Goal: Task Accomplishment & Management: Use online tool/utility

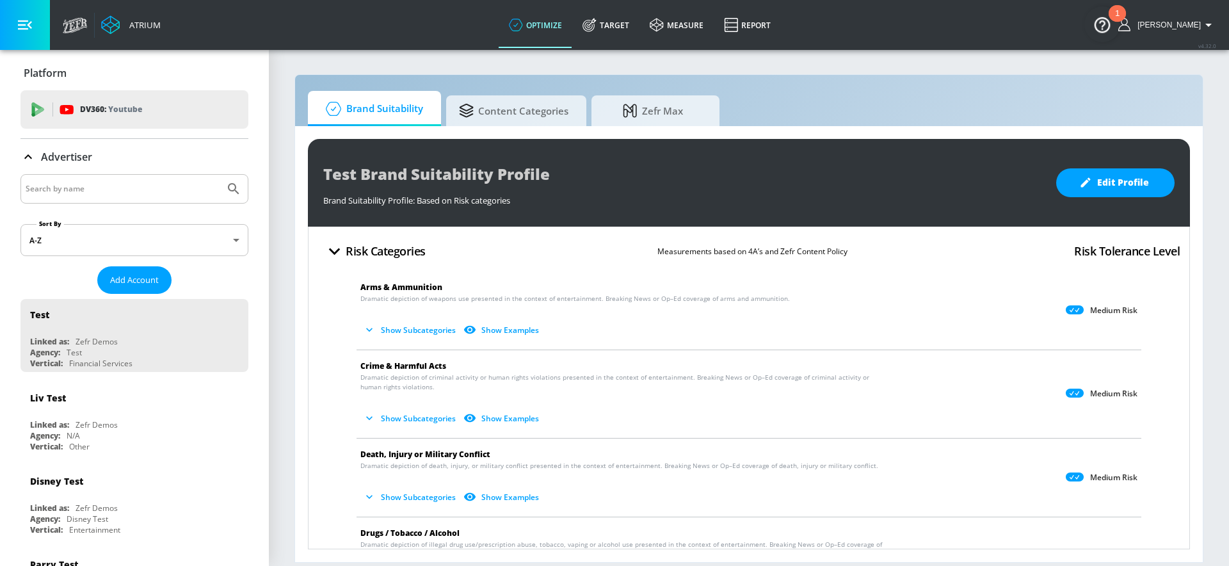
click at [56, 182] on input "Search by name" at bounding box center [123, 188] width 194 height 17
type input "air canada"
click at [220, 175] on button "Submit Search" at bounding box center [234, 189] width 28 height 28
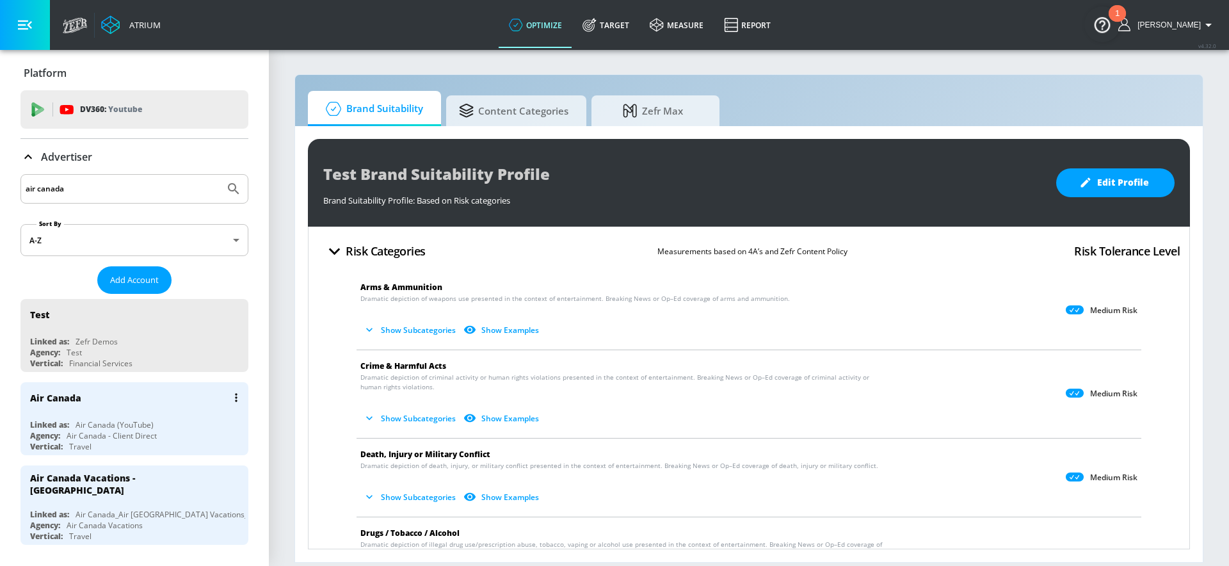
click at [104, 410] on div "Air Canada" at bounding box center [137, 397] width 215 height 31
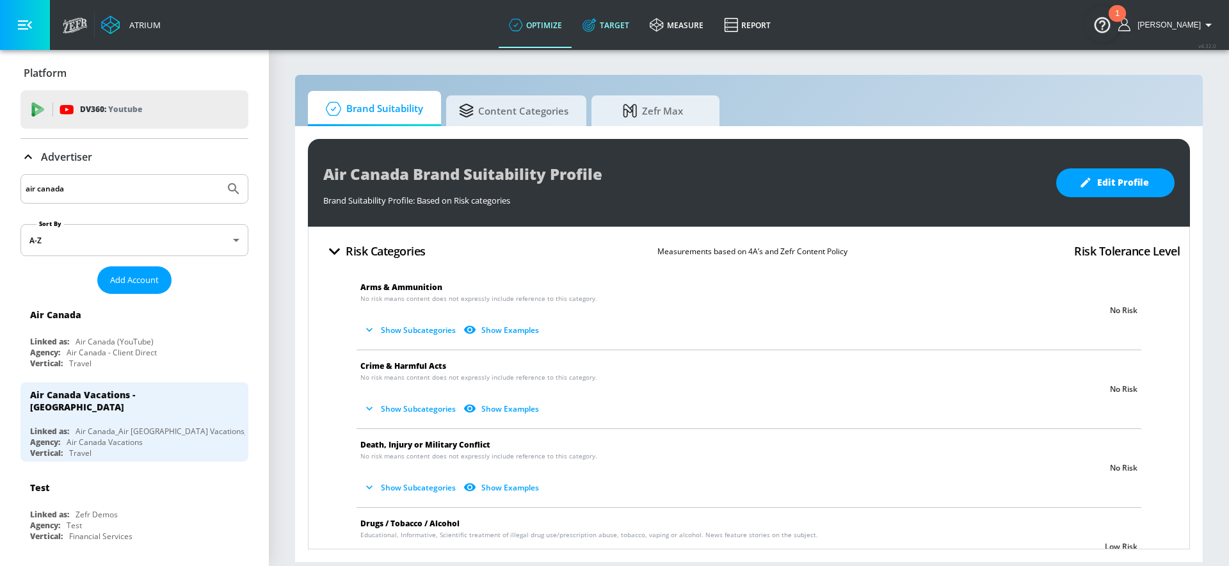
click at [616, 26] on link "Target" at bounding box center [605, 25] width 67 height 46
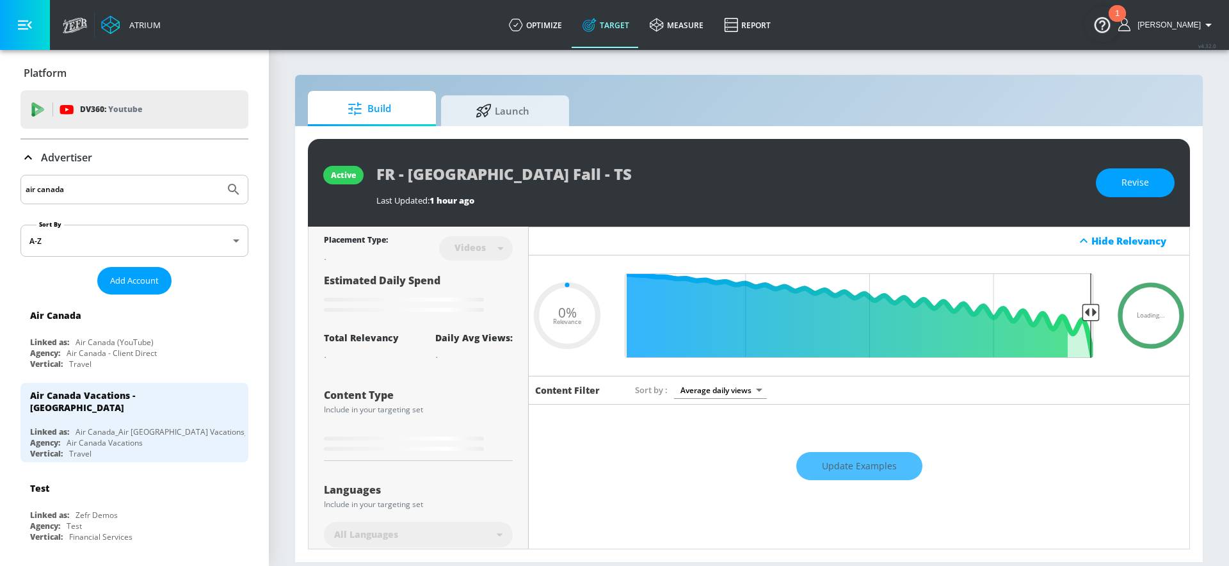
type input "0.05"
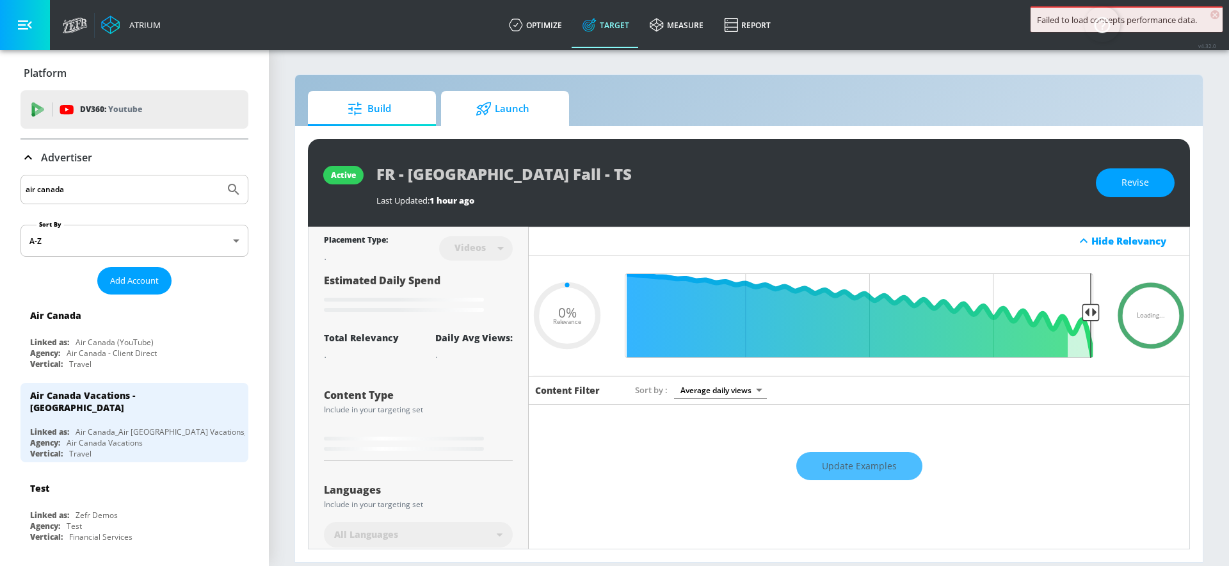
click at [525, 103] on span "Launch" at bounding box center [502, 108] width 97 height 31
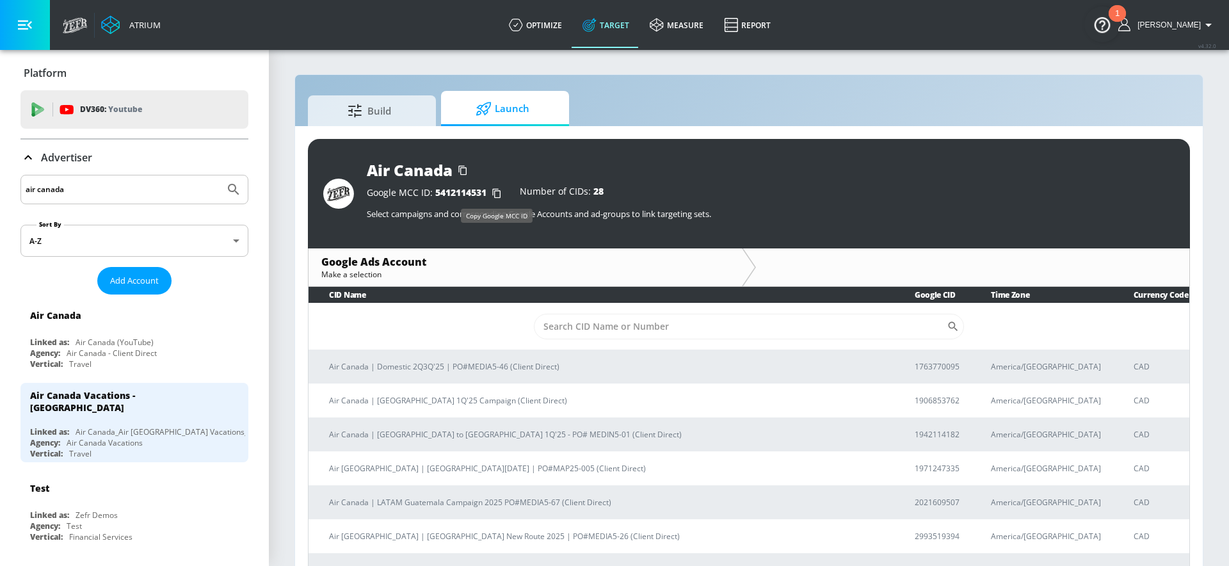
click at [500, 191] on icon "button" at bounding box center [496, 193] width 20 height 20
